Goal: Information Seeking & Learning: Learn about a topic

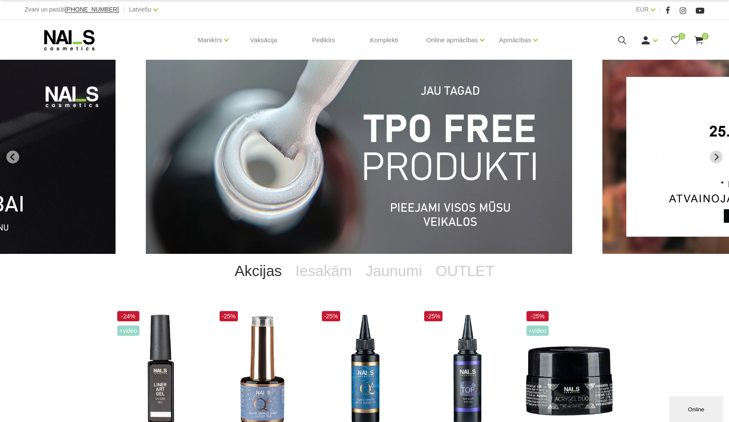
click at [394, 146] on img "1 of 12" at bounding box center [359, 157] width 427 height 194
click at [382, 142] on img "1 of 12" at bounding box center [359, 157] width 427 height 194
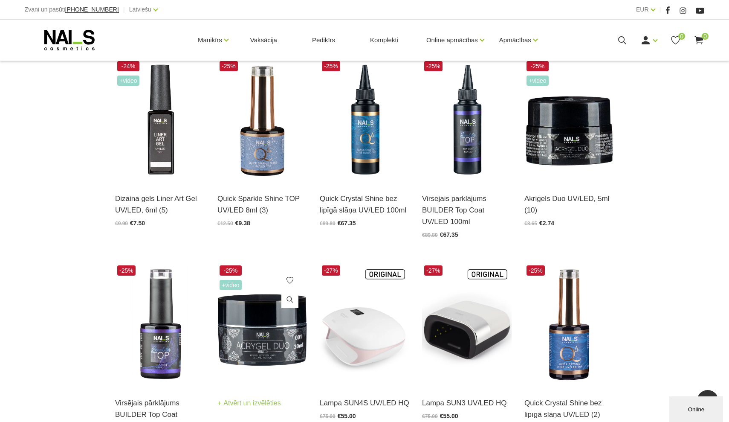
scroll to position [230, 0]
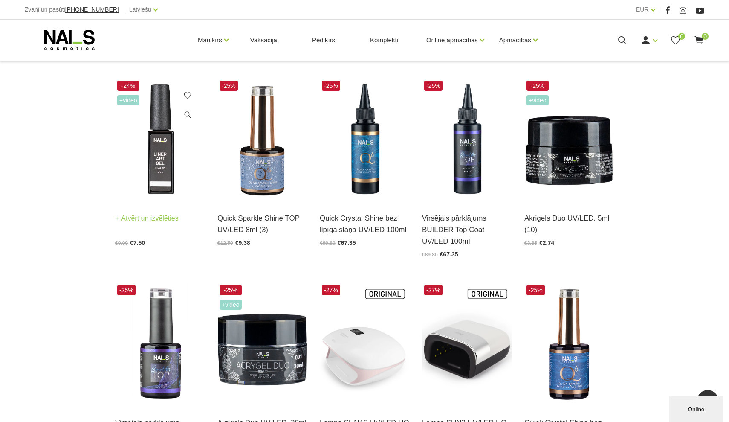
click at [130, 180] on img at bounding box center [160, 139] width 90 height 123
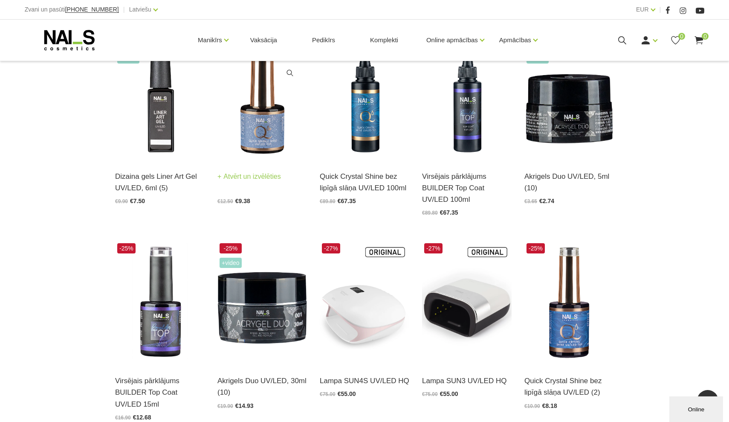
scroll to position [273, 0]
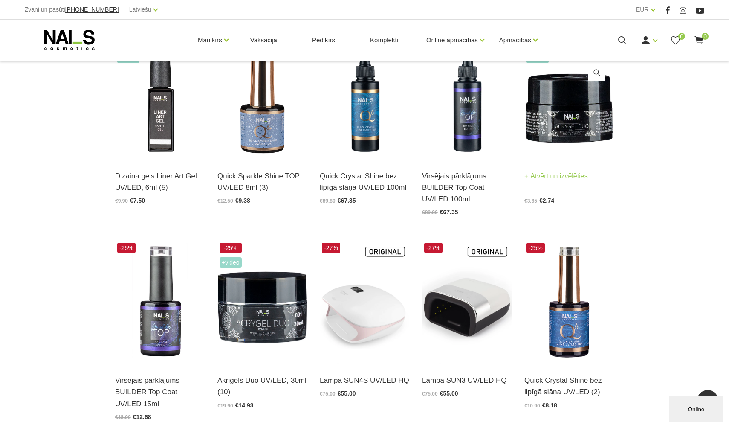
click at [577, 119] on img at bounding box center [570, 97] width 90 height 123
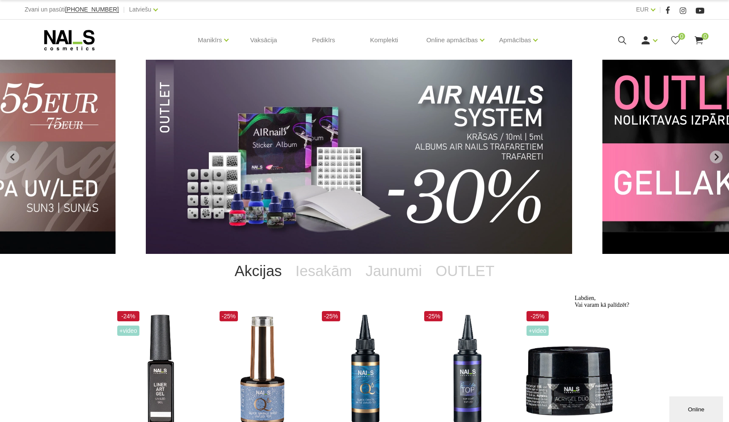
scroll to position [0, 0]
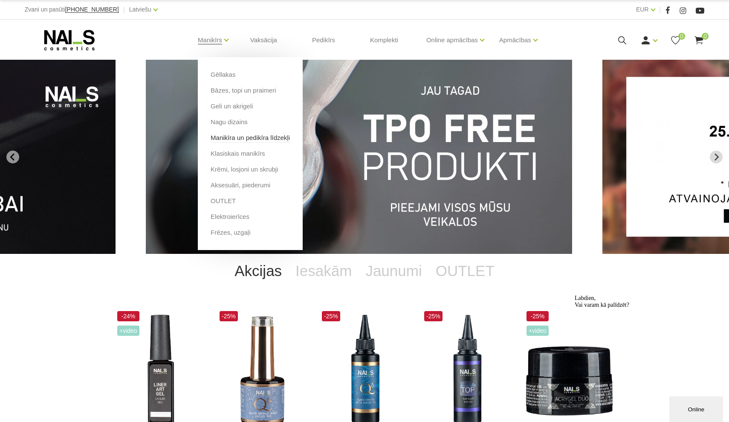
click at [230, 141] on link "Manikīra un pedikīra līdzekļi" at bounding box center [250, 137] width 79 height 9
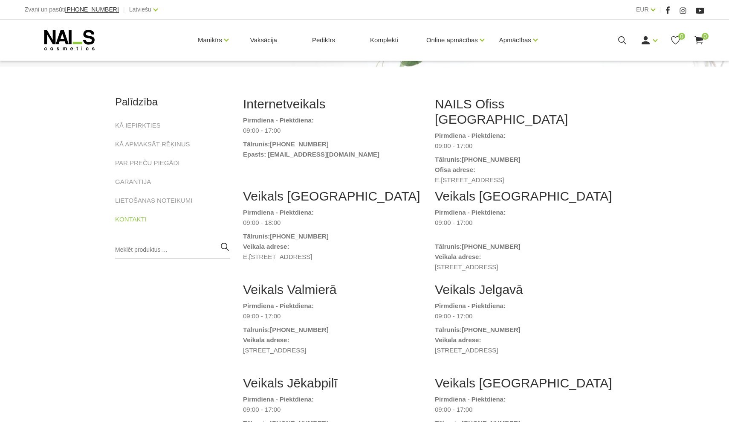
scroll to position [110, 0]
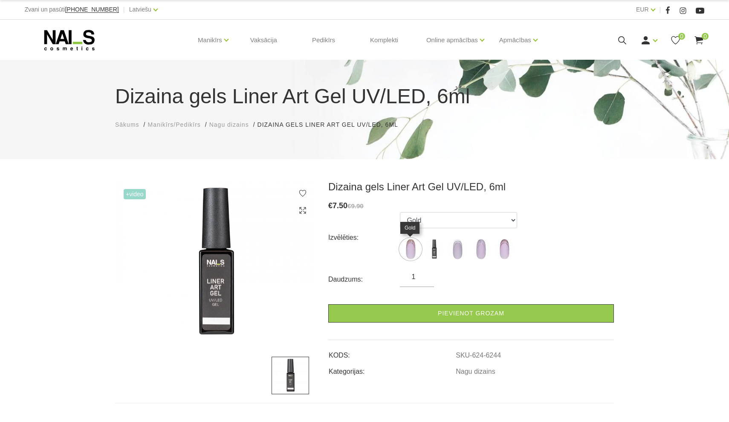
click at [406, 244] on img at bounding box center [410, 248] width 21 height 21
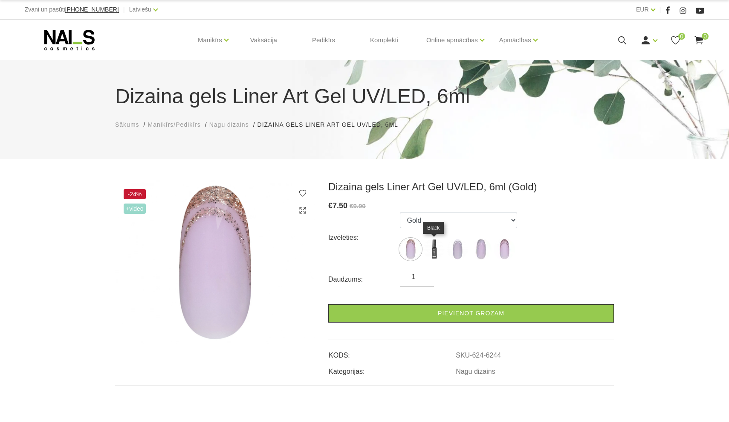
click at [442, 247] on img at bounding box center [434, 248] width 21 height 21
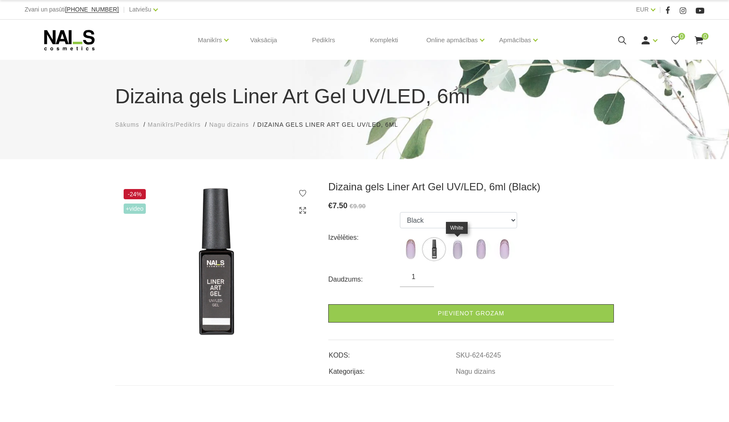
click at [456, 248] on img at bounding box center [457, 248] width 21 height 21
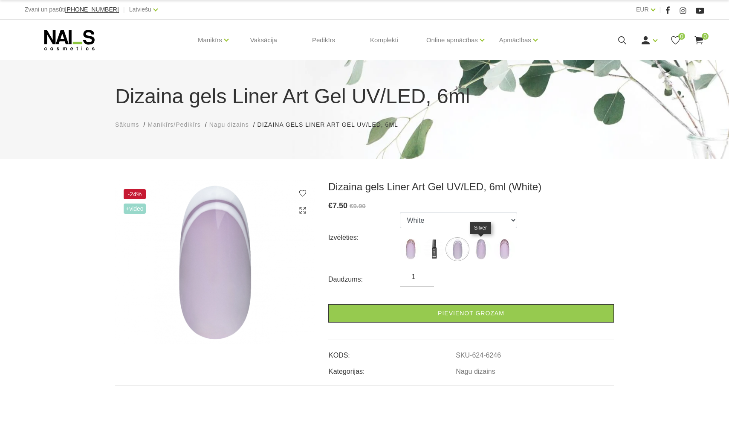
click at [475, 250] on img at bounding box center [480, 248] width 21 height 21
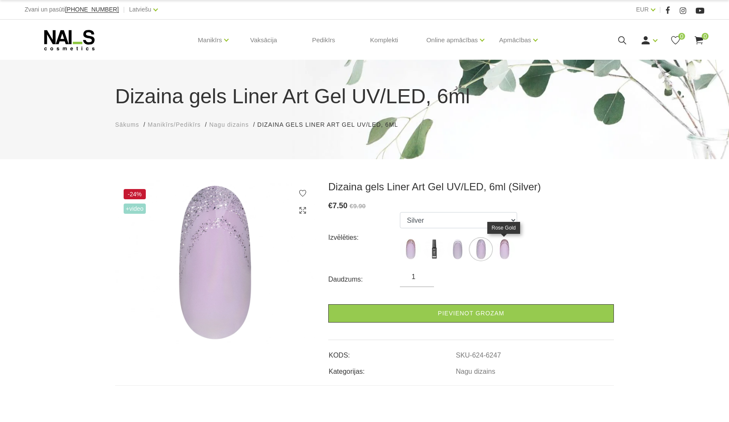
click at [497, 251] on img at bounding box center [504, 248] width 21 height 21
select select "6248"
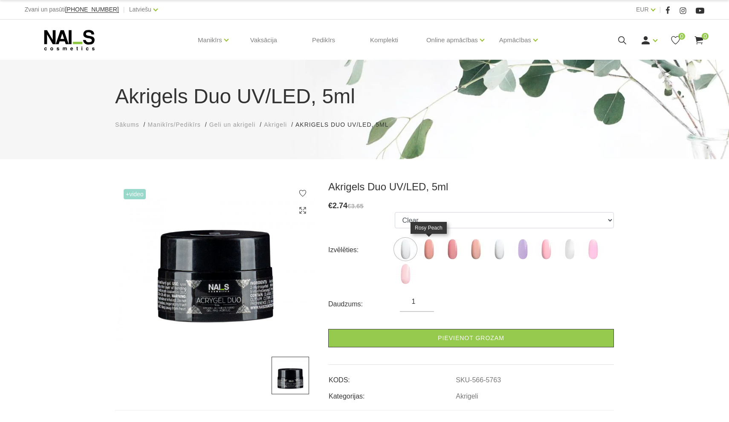
click at [432, 250] on img at bounding box center [428, 248] width 21 height 21
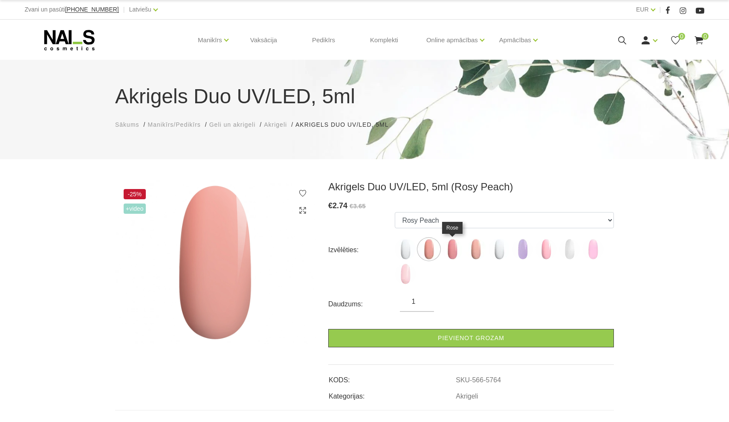
click at [447, 252] on img at bounding box center [452, 248] width 21 height 21
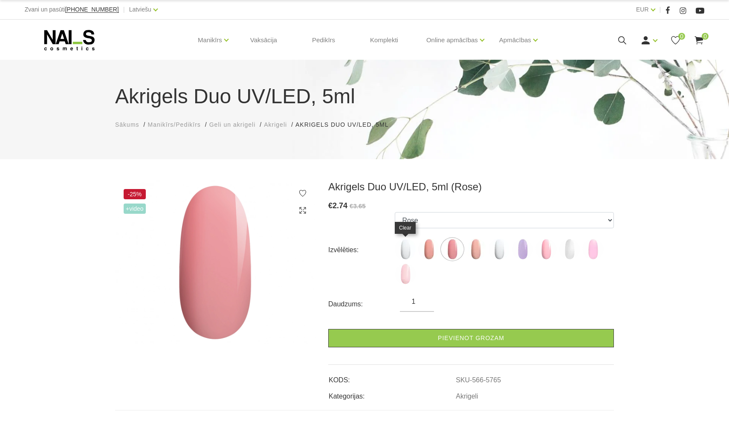
click at [408, 249] on img at bounding box center [405, 248] width 21 height 21
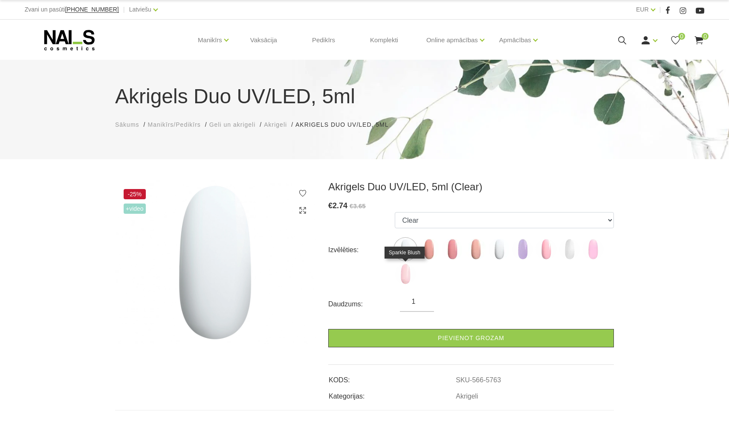
click at [408, 267] on img at bounding box center [405, 273] width 21 height 21
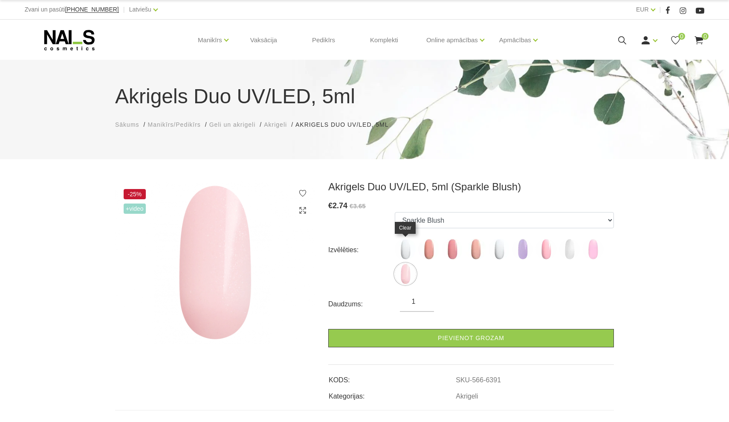
click at [404, 247] on img at bounding box center [405, 248] width 21 height 21
select select "5763"
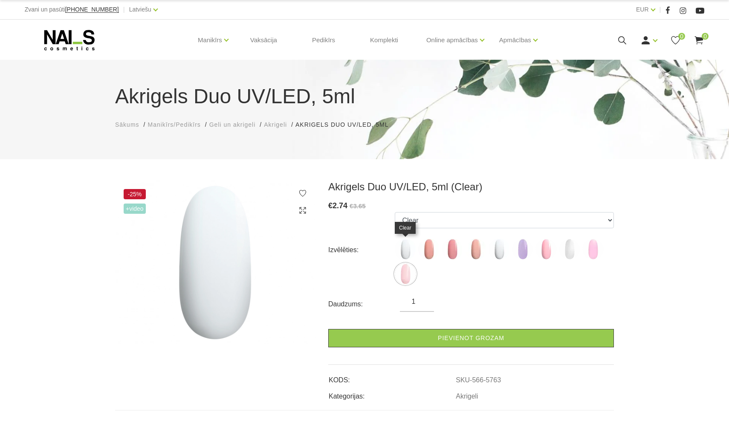
click at [396, 252] on img at bounding box center [405, 248] width 21 height 21
click at [400, 252] on img at bounding box center [405, 248] width 21 height 21
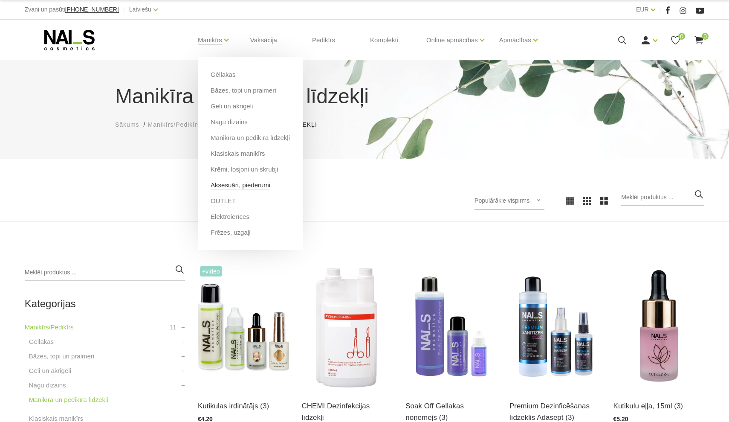
click at [221, 188] on link "Aksesuāri, piederumi" at bounding box center [241, 184] width 60 height 9
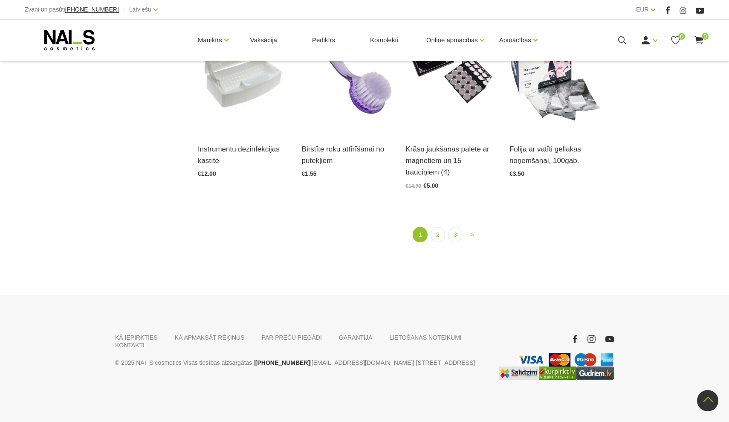
scroll to position [1059, 0]
click at [433, 235] on link "2" at bounding box center [438, 235] width 15 height 16
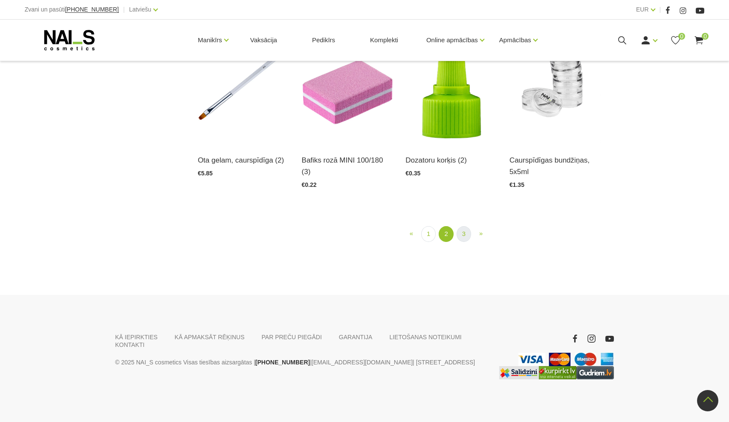
click at [469, 233] on link "3" at bounding box center [464, 234] width 15 height 16
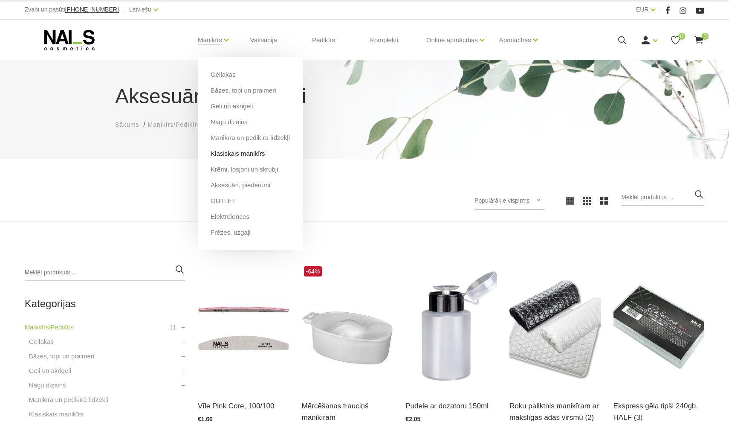
click at [225, 155] on link "Klasiskais manikīrs" at bounding box center [238, 153] width 55 height 9
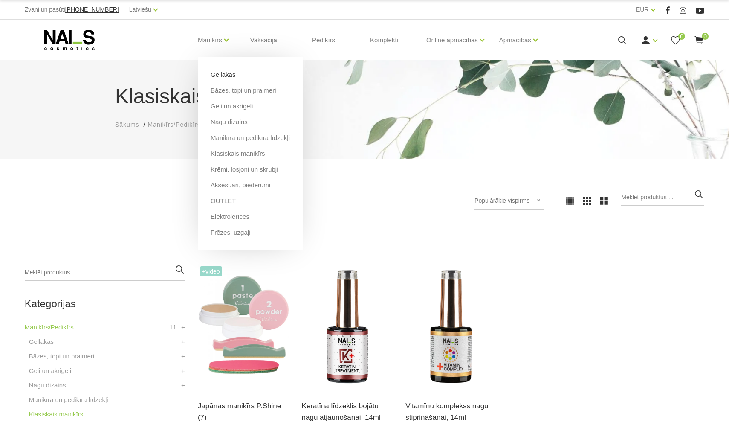
click at [220, 76] on link "Gēllakas" at bounding box center [223, 74] width 25 height 9
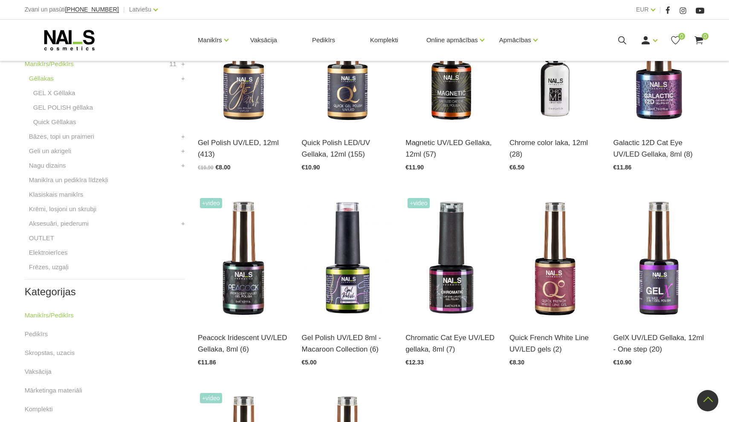
scroll to position [263, 0]
click at [681, 273] on img at bounding box center [659, 258] width 91 height 125
click at [73, 135] on link "Bāzes, topi un praimeri" at bounding box center [61, 136] width 65 height 10
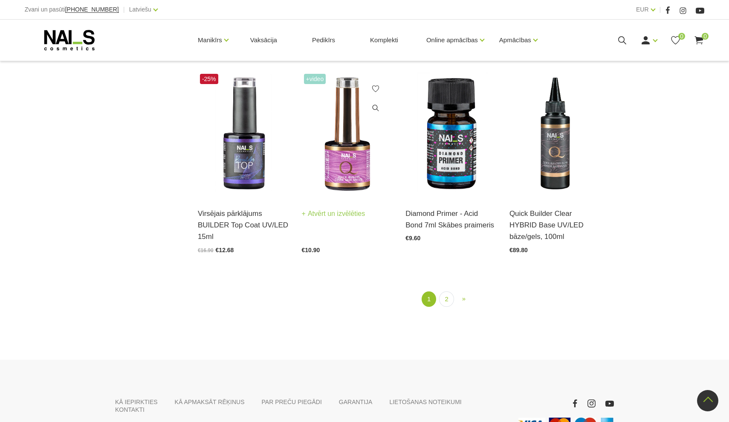
scroll to position [1004, 0]
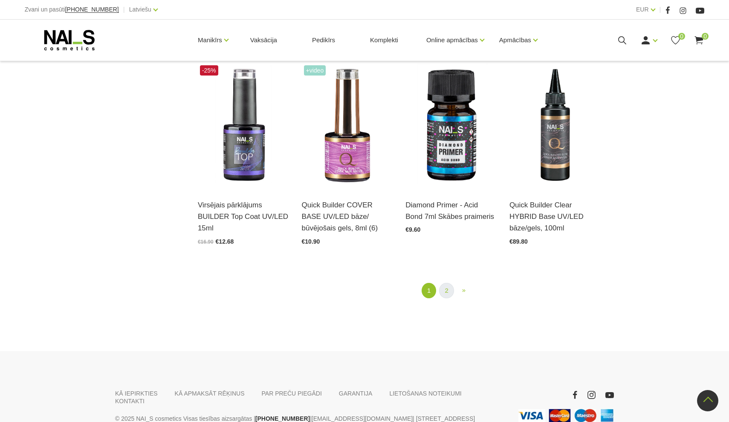
click at [445, 290] on link "2" at bounding box center [446, 291] width 15 height 16
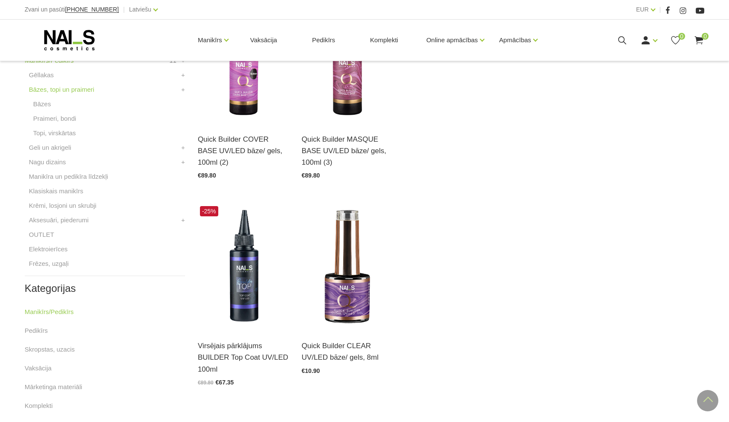
scroll to position [304, 0]
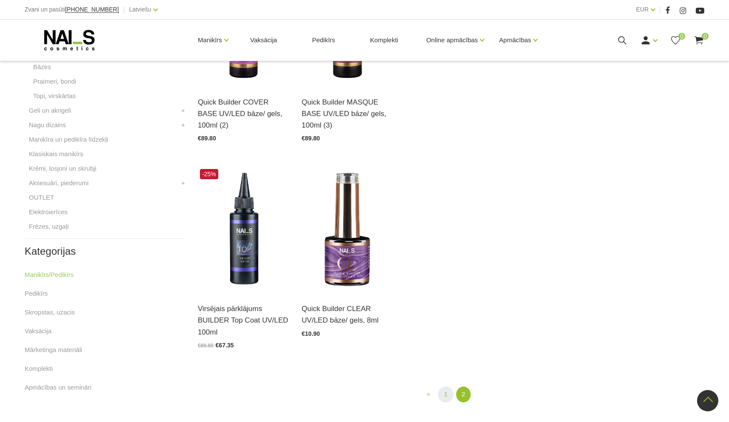
click at [447, 394] on link "1" at bounding box center [445, 394] width 15 height 16
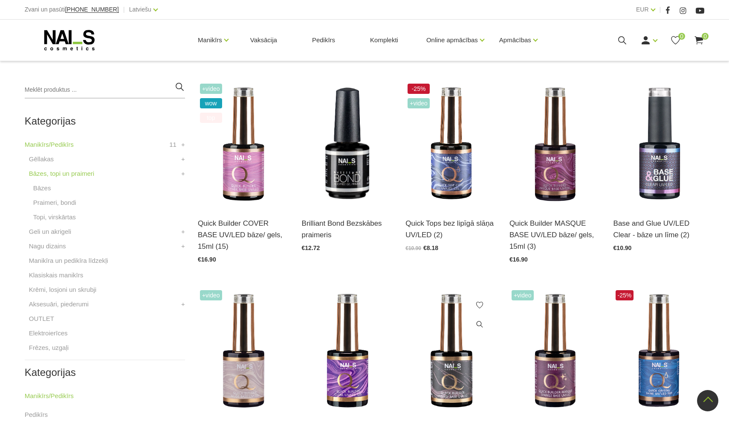
scroll to position [183, 0]
click at [234, 163] on img at bounding box center [243, 143] width 91 height 125
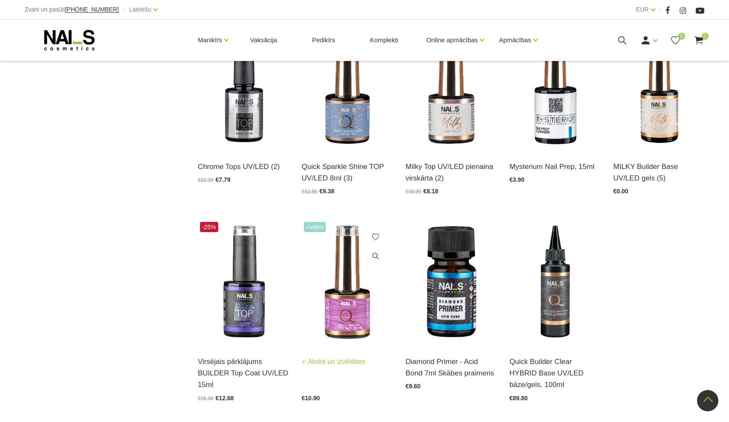
scroll to position [847, 0]
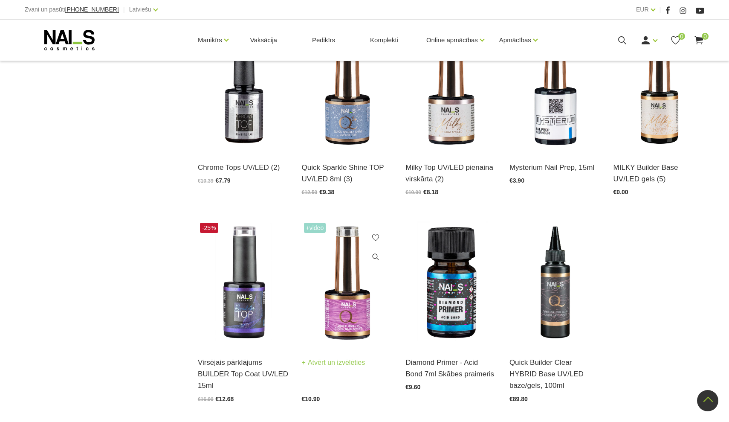
click at [351, 303] on img at bounding box center [347, 283] width 91 height 125
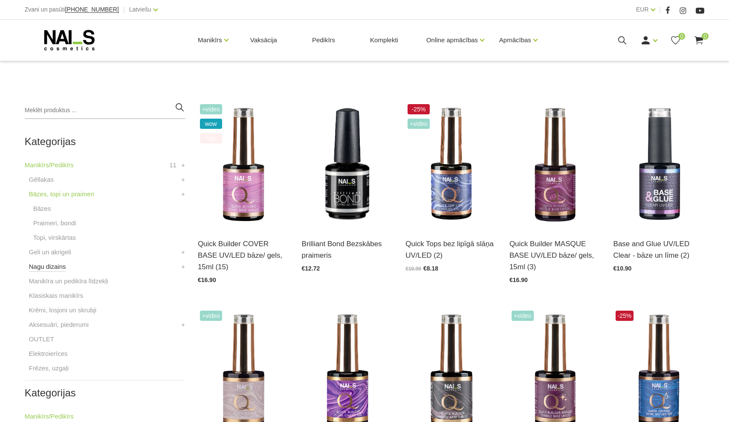
scroll to position [169, 0]
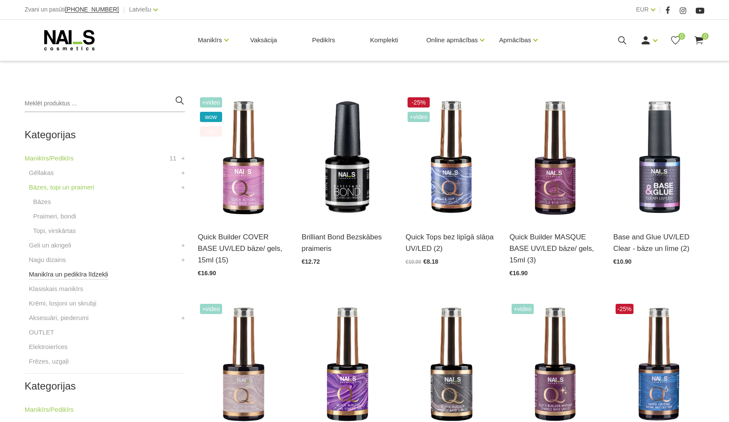
click at [74, 273] on link "Manikīra un pedikīra līdzekļi" at bounding box center [68, 274] width 79 height 10
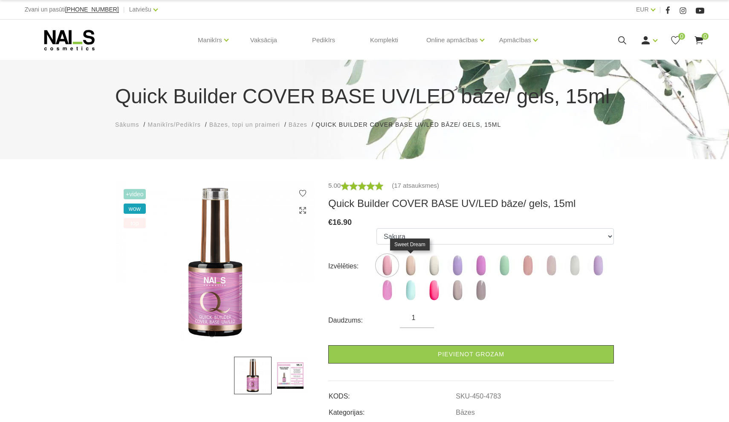
click at [408, 268] on img at bounding box center [410, 265] width 21 height 21
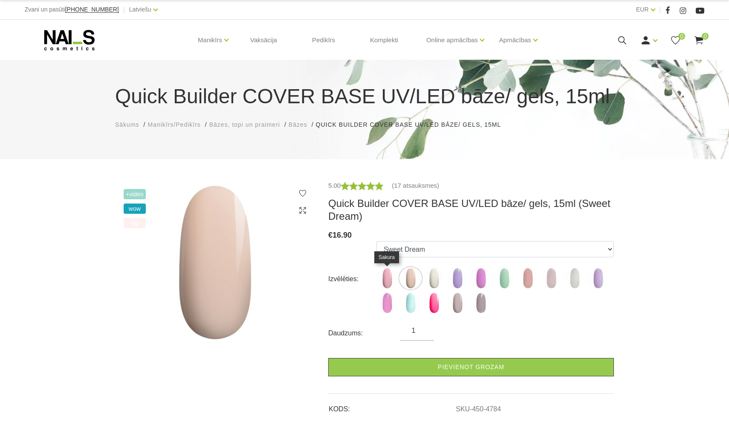
click at [389, 274] on img at bounding box center [387, 277] width 21 height 21
select select "4783"
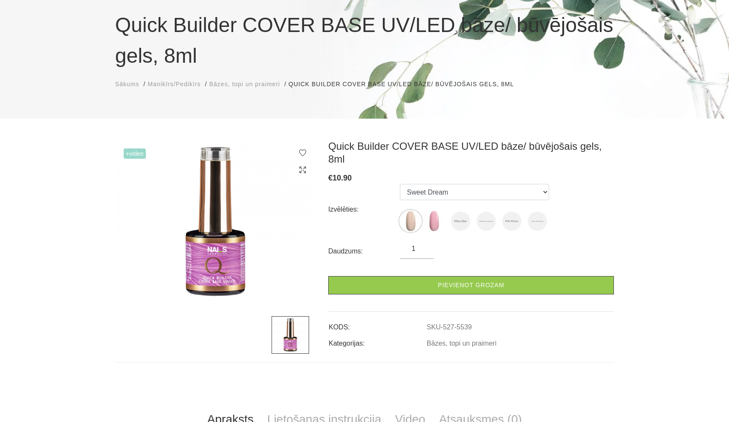
scroll to position [82, 0]
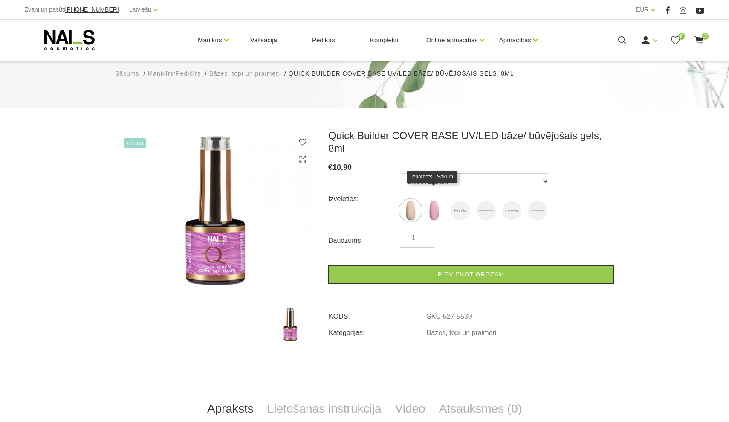
click at [436, 200] on img at bounding box center [434, 210] width 21 height 21
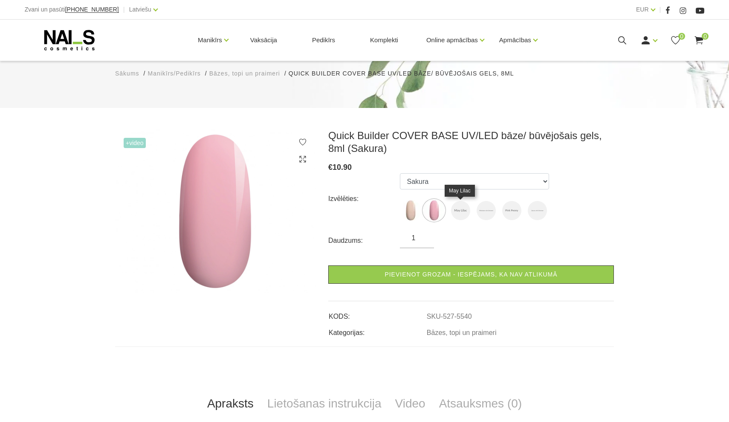
click at [460, 214] on img at bounding box center [460, 210] width 19 height 19
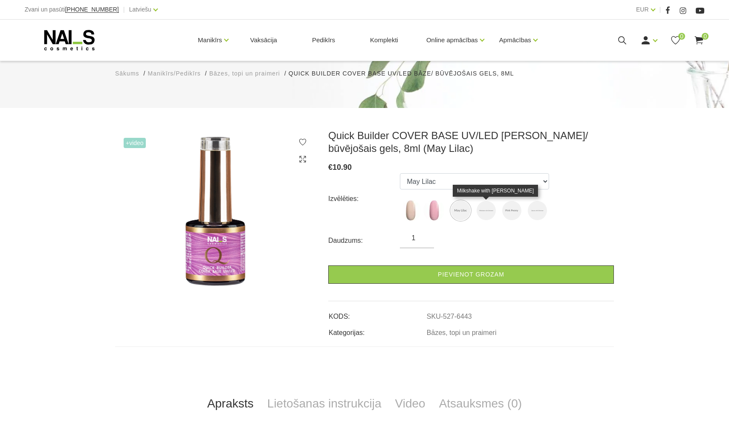
click at [482, 212] on img at bounding box center [486, 210] width 19 height 19
click at [511, 210] on img at bounding box center [511, 210] width 19 height 19
click at [532, 212] on img at bounding box center [537, 210] width 19 height 19
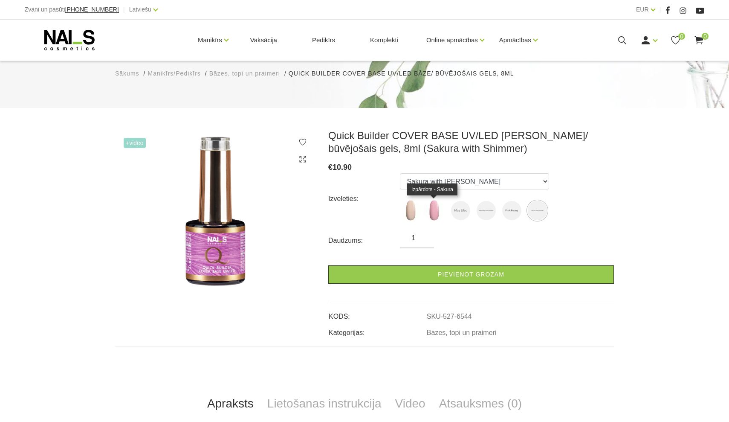
click at [427, 212] on img at bounding box center [434, 210] width 21 height 21
select select "5540"
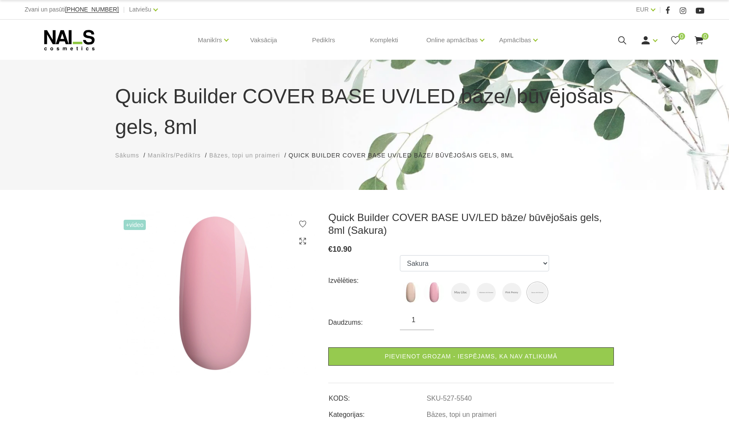
scroll to position [0, 0]
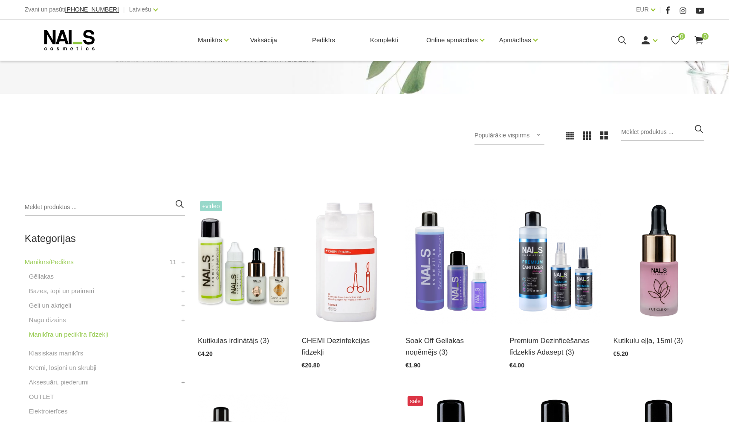
scroll to position [65, 0]
click at [622, 37] on icon at bounding box center [622, 40] width 11 height 11
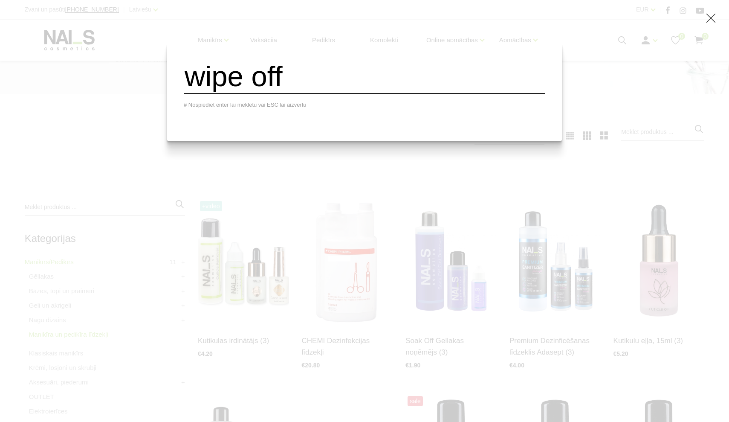
type input "wipe off"
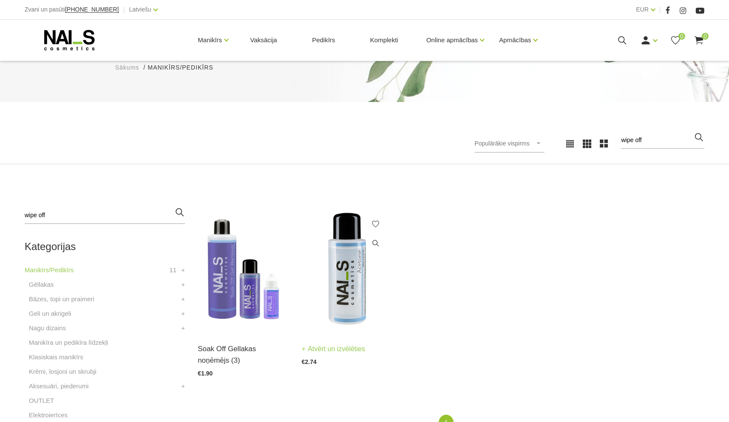
scroll to position [73, 0]
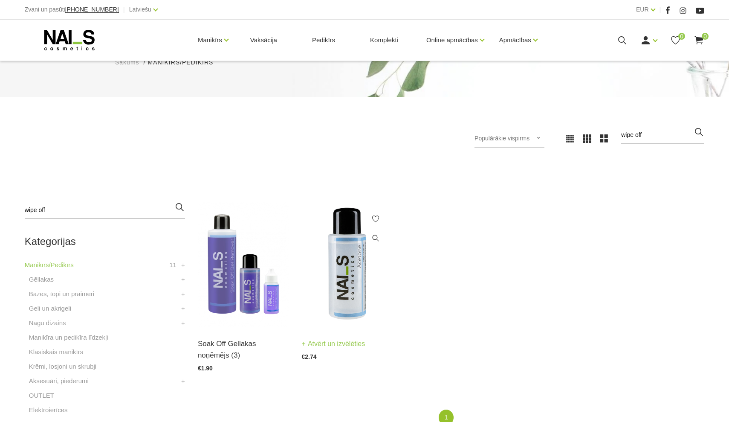
click at [349, 285] on img at bounding box center [347, 264] width 91 height 125
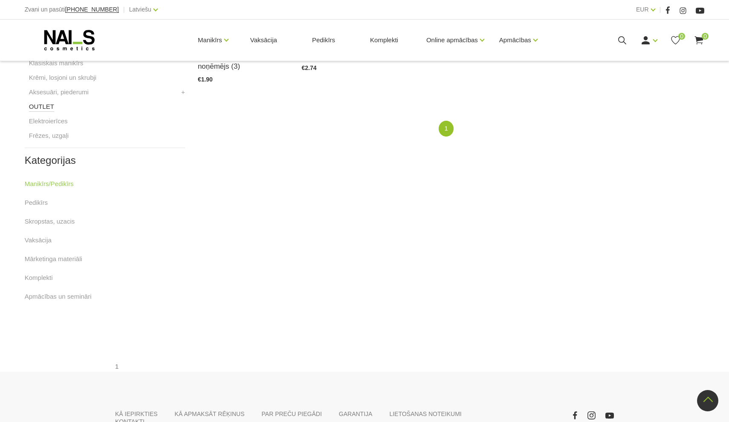
scroll to position [366, 0]
